Goal: Find specific page/section: Find specific page/section

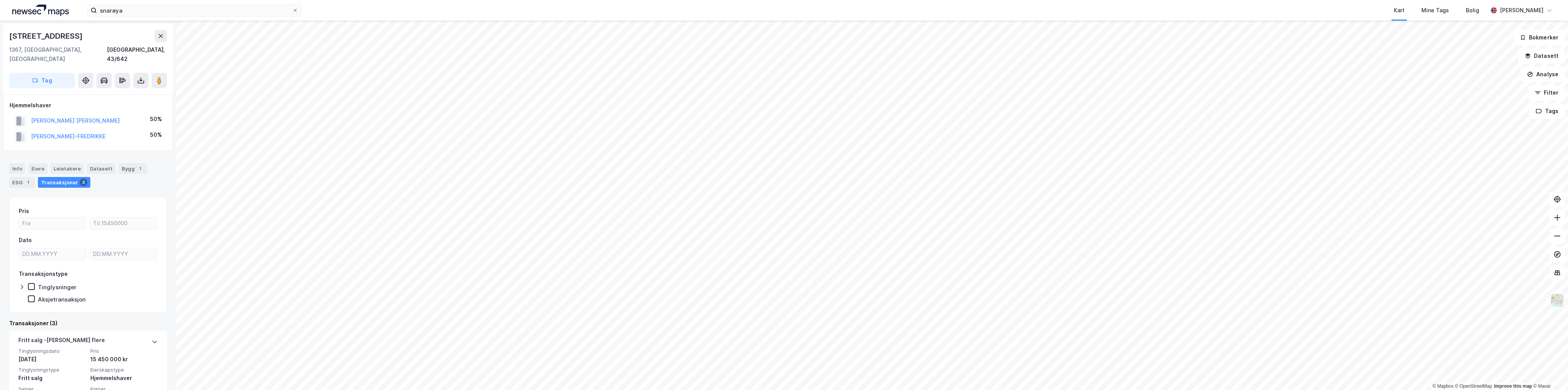
click at [205, 20] on div "snarøya Kart Mine Tags Bolig [PERSON_NAME]" at bounding box center [784, 10] width 1568 height 21
click at [181, 13] on input "snarøya" at bounding box center [194, 10] width 195 height 12
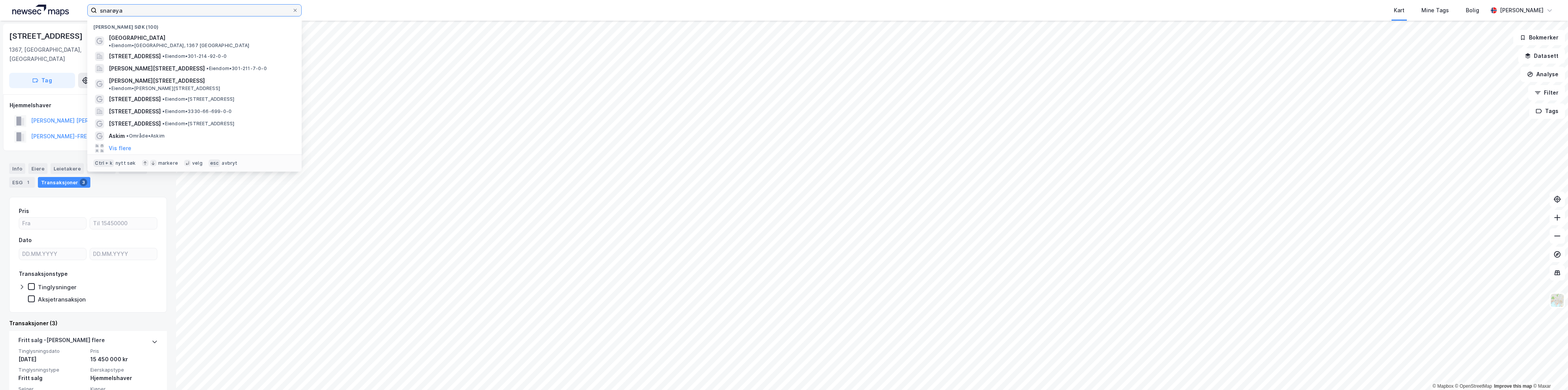
click at [181, 13] on input "snarøya" at bounding box center [194, 10] width 195 height 12
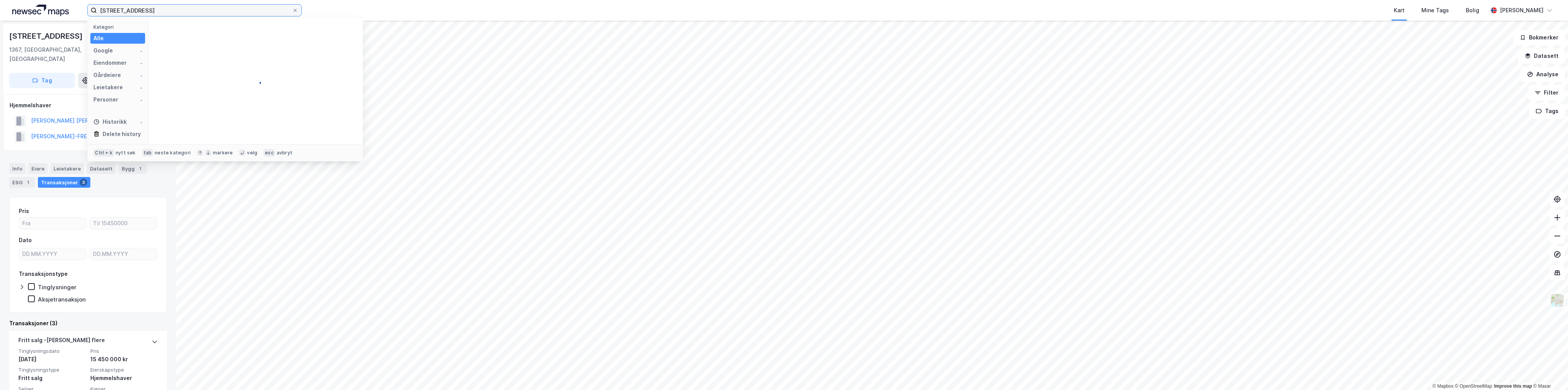
type input "[STREET_ADDRESS]"
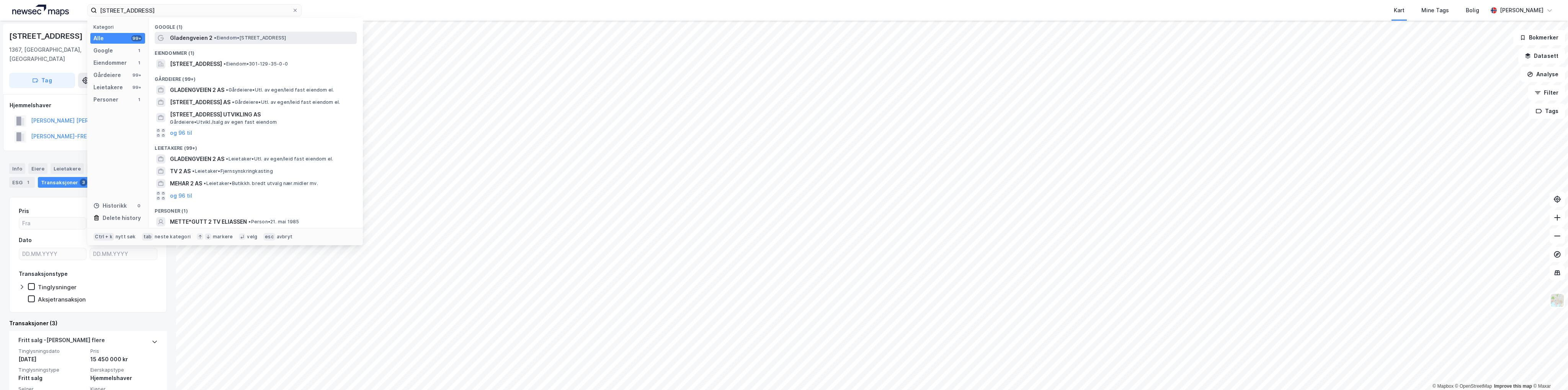
click at [238, 35] on span "• Eiendom • [STREET_ADDRESS]" at bounding box center [250, 38] width 72 height 6
